Goal: Navigation & Orientation: Find specific page/section

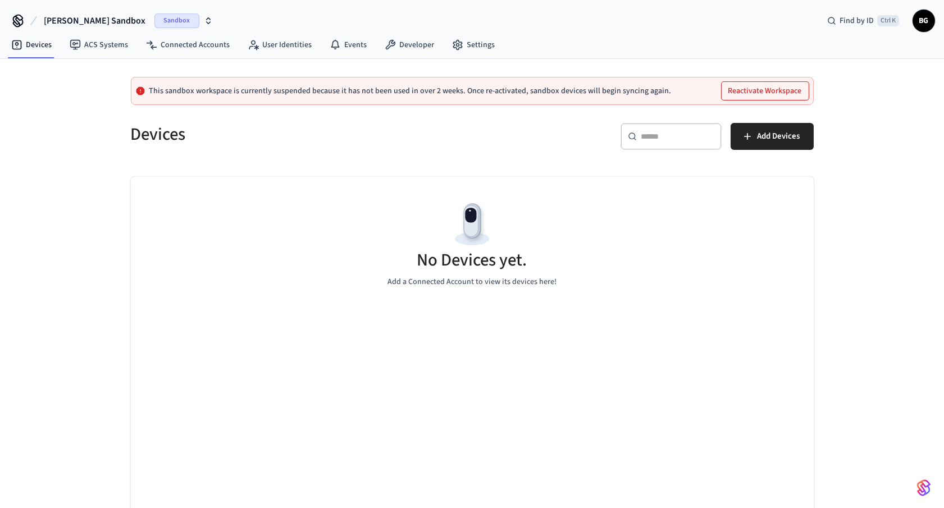
click at [93, 22] on span "[PERSON_NAME] Sandbox" at bounding box center [95, 20] width 102 height 13
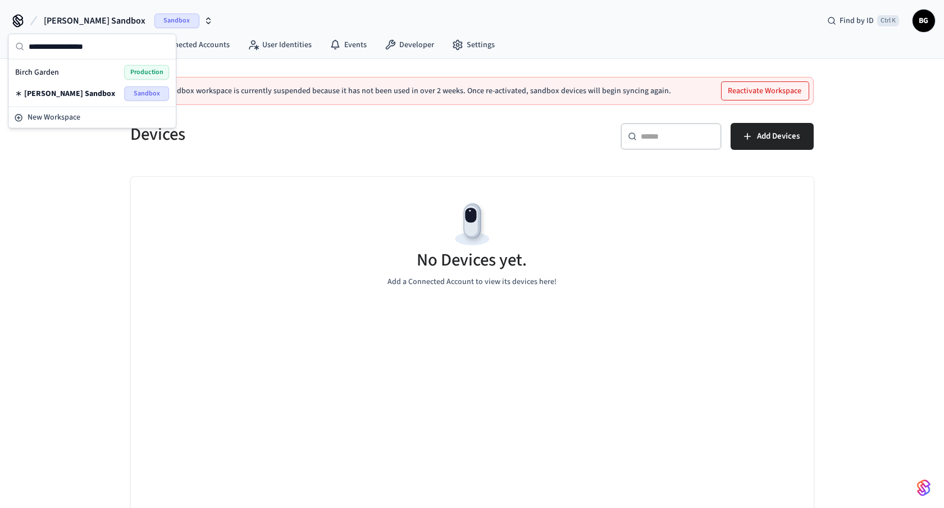
click at [134, 73] on span "Production" at bounding box center [146, 72] width 45 height 15
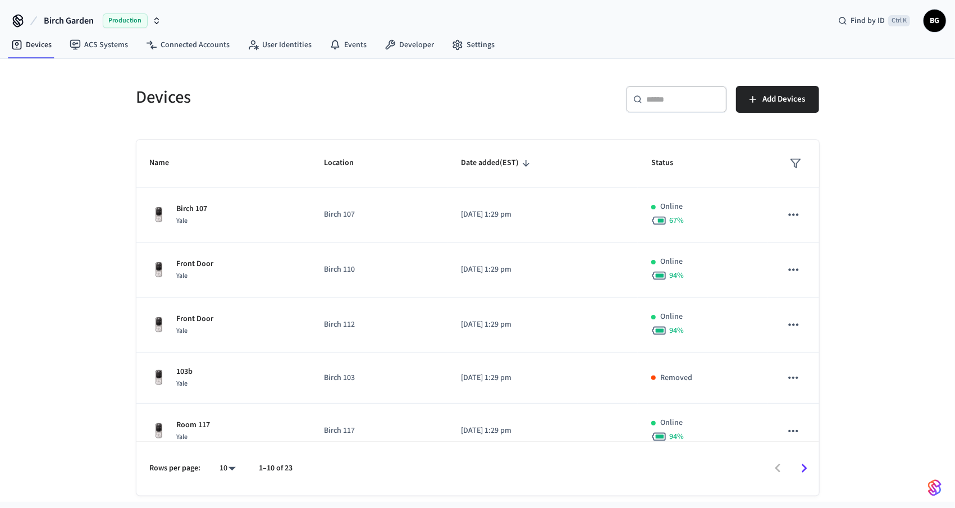
click at [937, 24] on span "BG" at bounding box center [935, 21] width 20 height 20
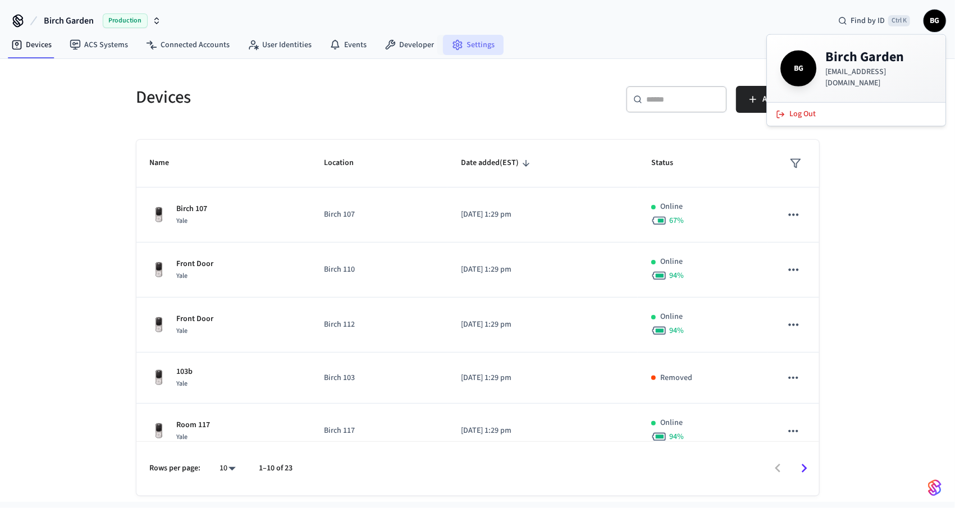
click at [483, 42] on link "Settings" at bounding box center [473, 45] width 61 height 20
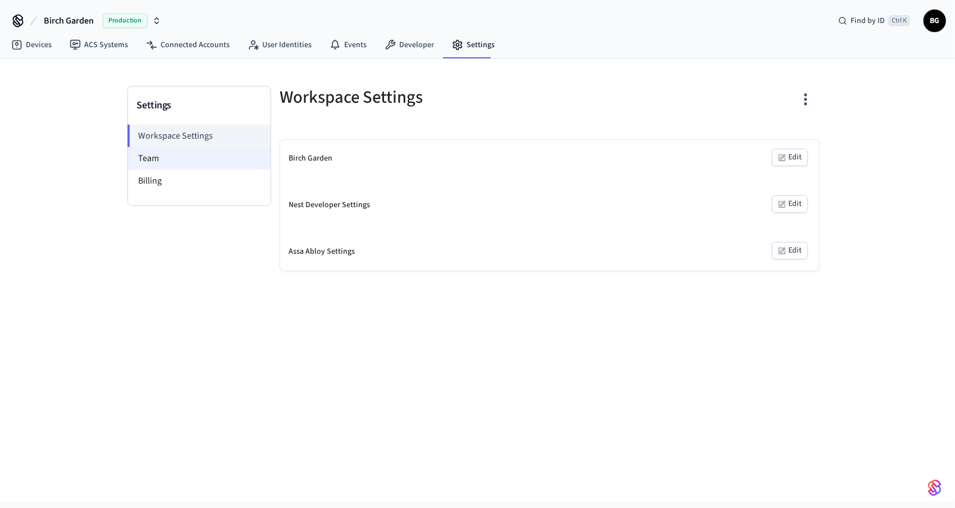
click at [168, 162] on li "Team" at bounding box center [199, 158] width 143 height 22
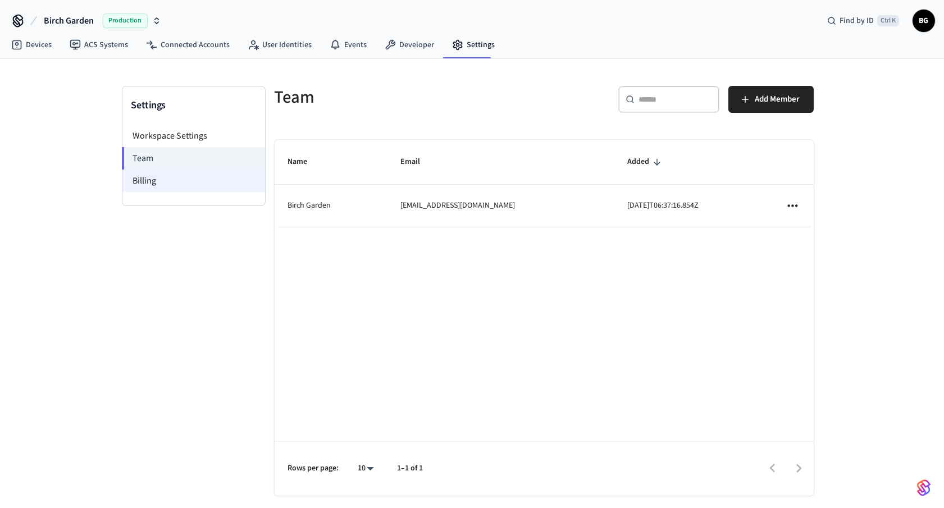
click at [163, 179] on li "Billing" at bounding box center [193, 181] width 143 height 22
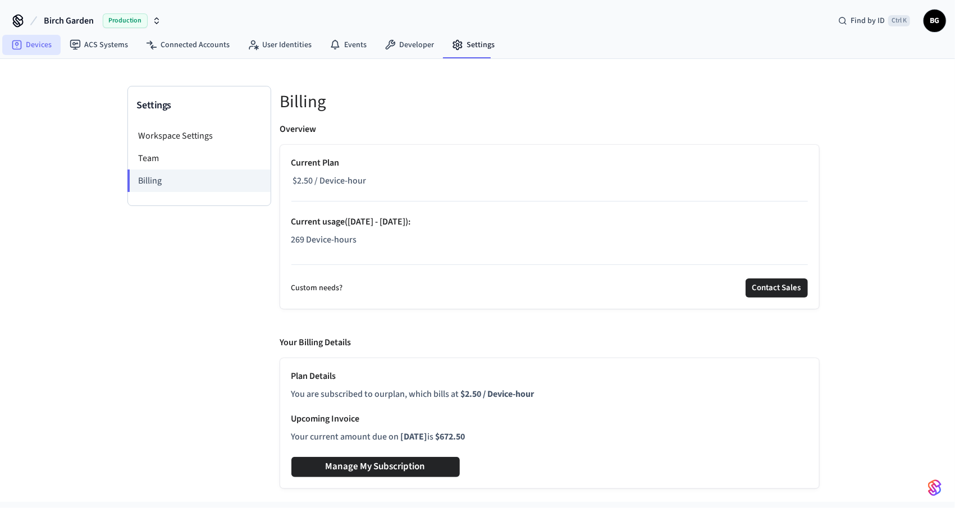
click at [35, 44] on link "Devices" at bounding box center [31, 45] width 58 height 20
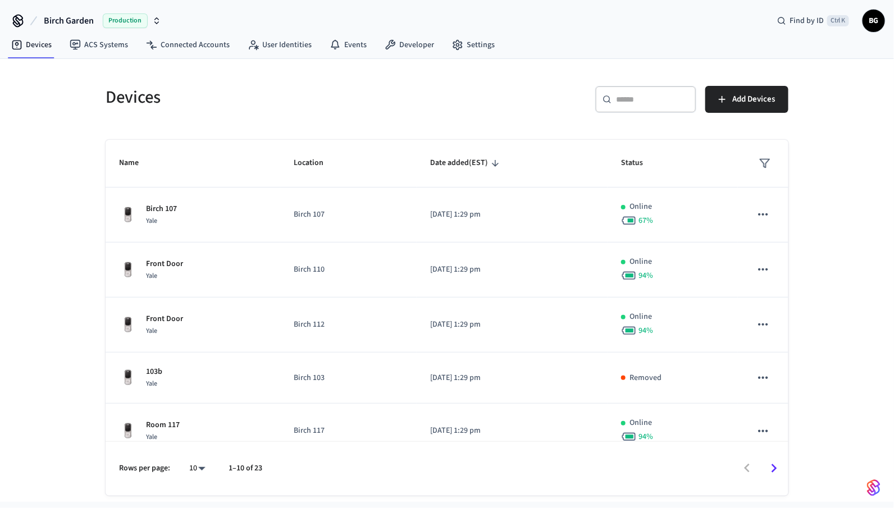
click at [52, 209] on div "Devices ​ ​ Add Devices Name Location Date added (EST) Status Birch 107 Yale Bi…" at bounding box center [447, 280] width 894 height 443
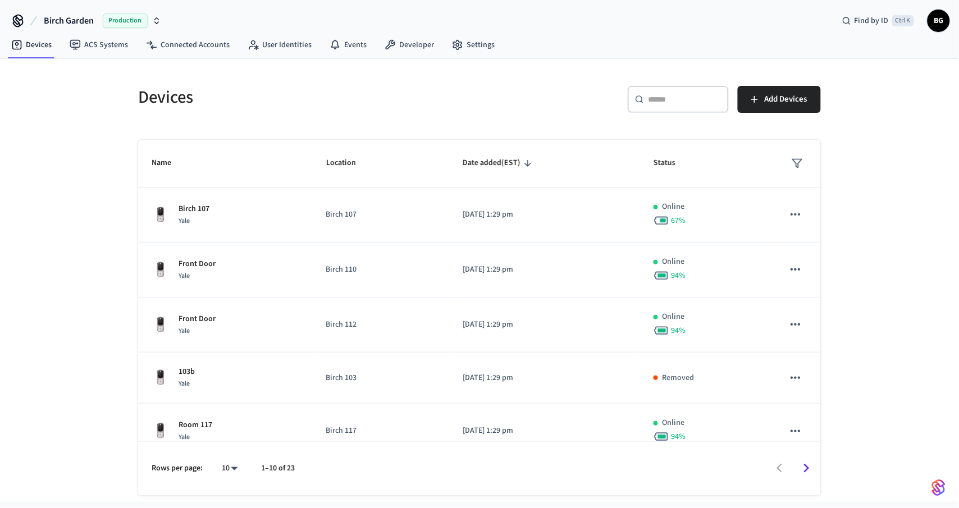
click at [56, 316] on div "Devices ​ ​ Add Devices Name Location Date added (EST) Status Birch 107 Yale Bi…" at bounding box center [479, 280] width 959 height 443
click at [101, 120] on div "Devices ​ ​ Add Devices Name Location Date added (EST) Status Birch 107 Yale Bi…" at bounding box center [479, 280] width 959 height 443
